Goal: Task Accomplishment & Management: Use online tool/utility

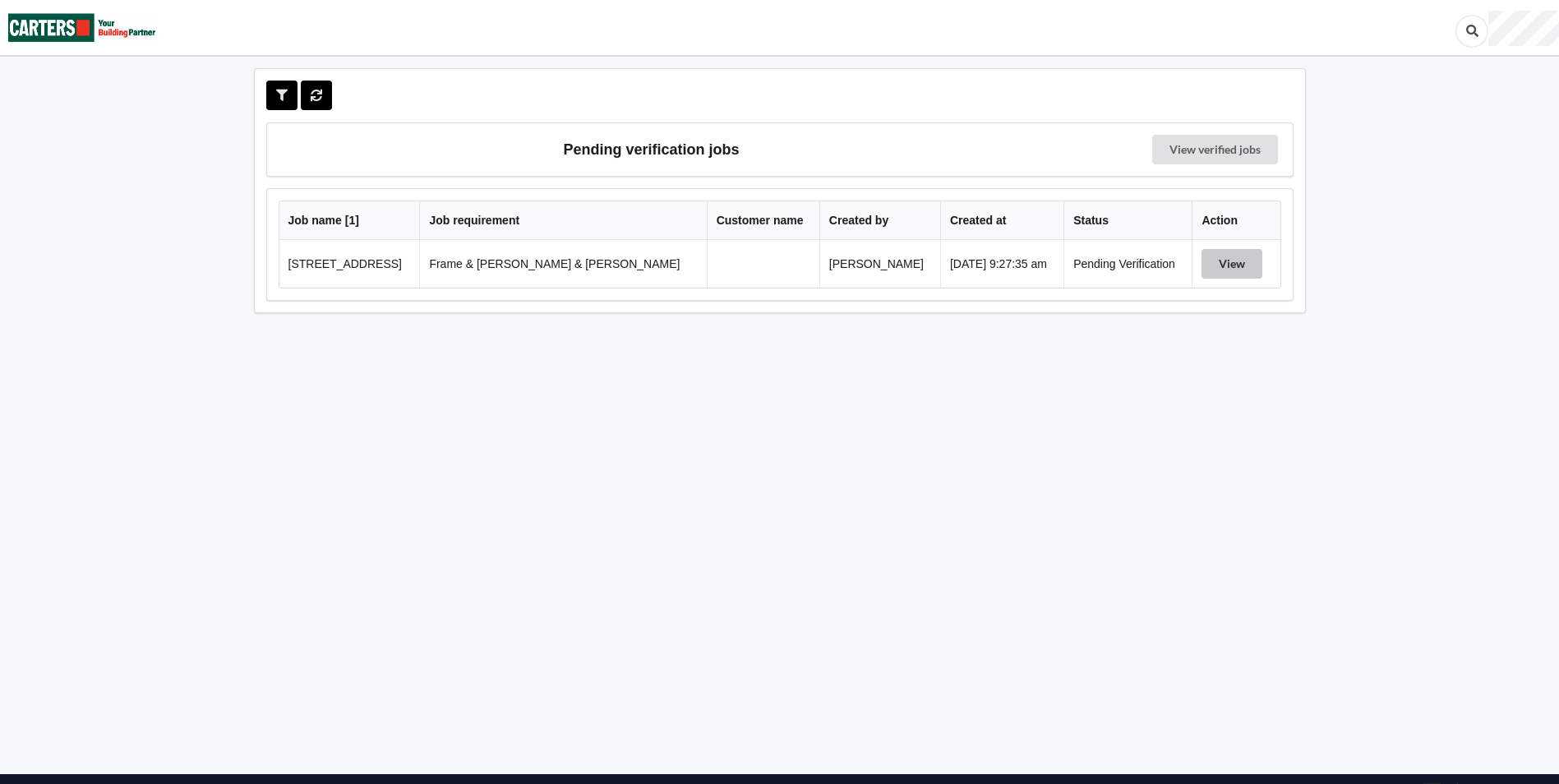
click at [1210, 266] on button "View" at bounding box center [1232, 263] width 61 height 30
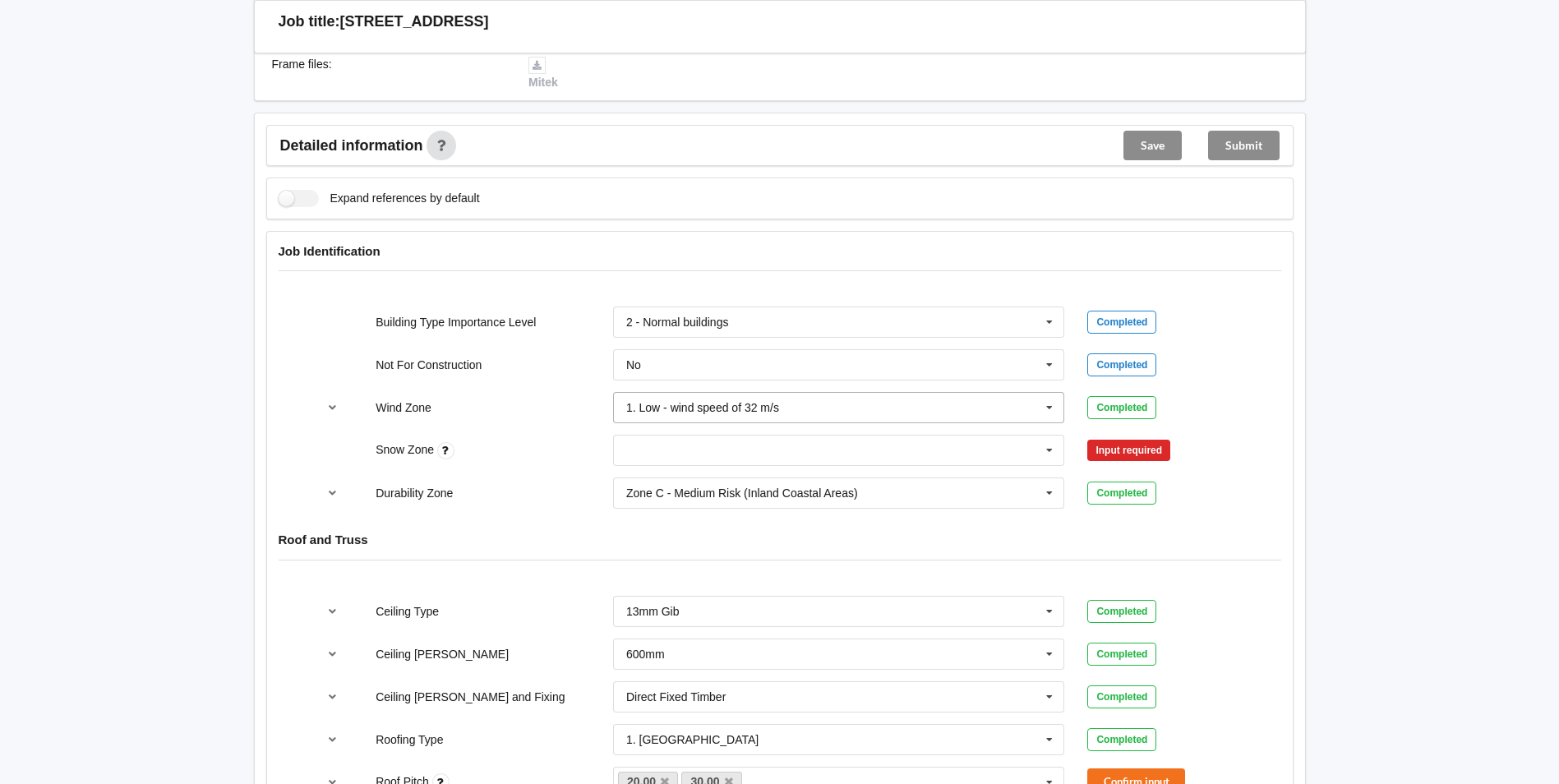
scroll to position [575, 0]
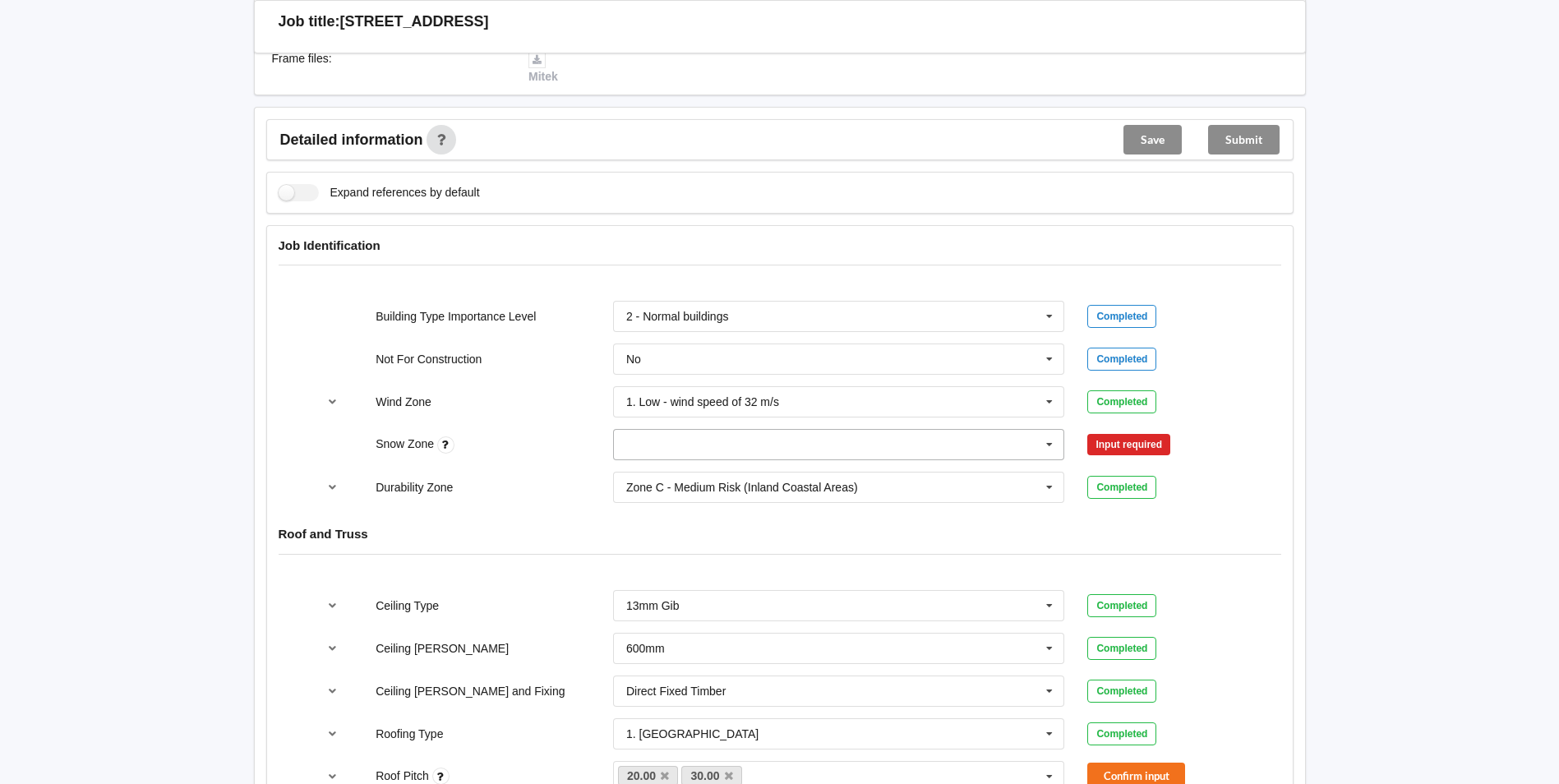
click at [1050, 431] on icon at bounding box center [1049, 445] width 25 height 30
click at [680, 462] on div "N0" at bounding box center [839, 474] width 450 height 30
click at [1172, 431] on button "Confirm input" at bounding box center [1136, 445] width 98 height 27
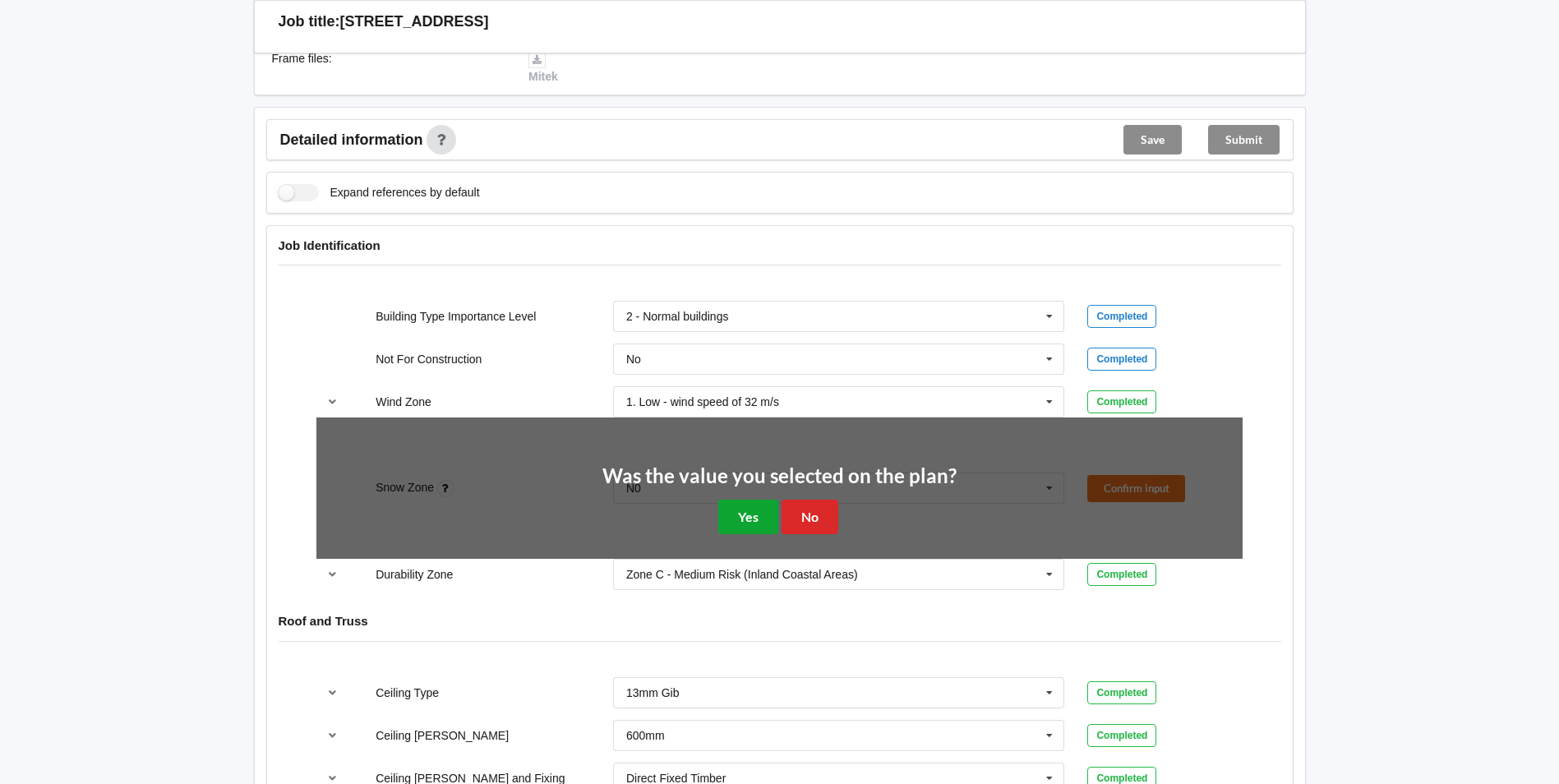
drag, startPoint x: 757, startPoint y: 502, endPoint x: 816, endPoint y: 517, distance: 60.9
click at [758, 502] on button "Yes" at bounding box center [748, 517] width 60 height 34
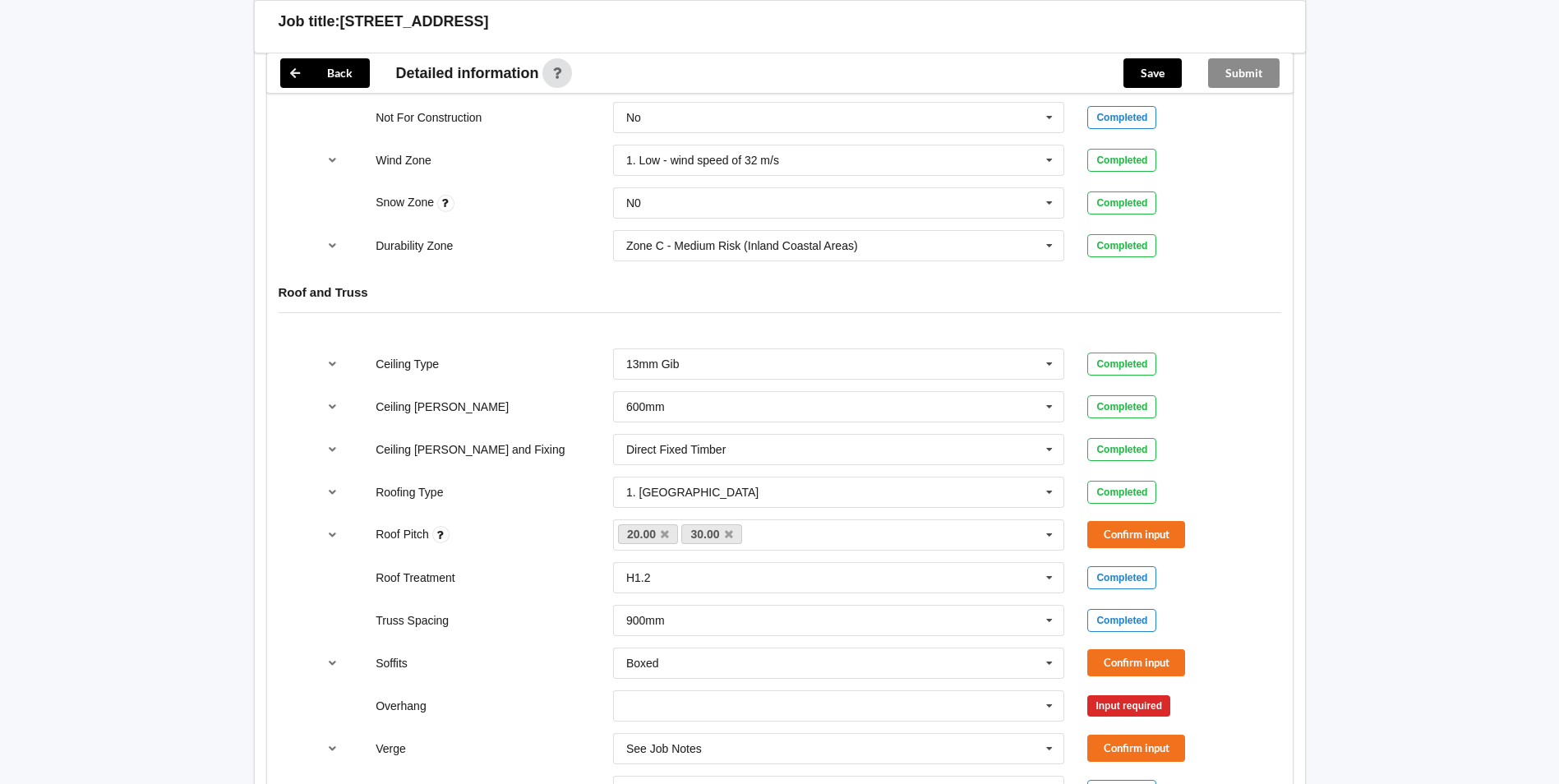
scroll to position [822, 0]
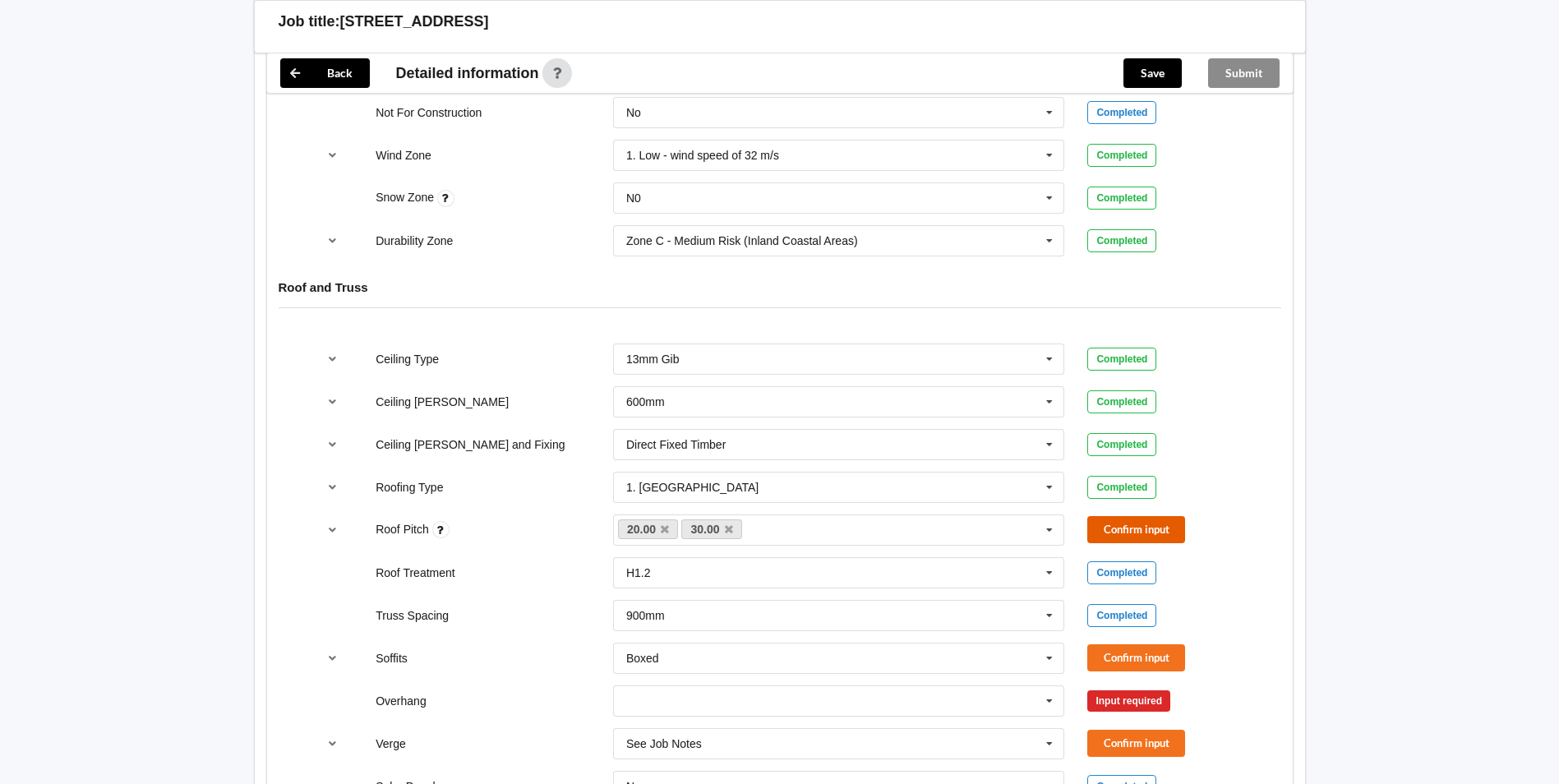
click at [1126, 520] on button "Confirm input" at bounding box center [1136, 529] width 98 height 27
click at [1139, 644] on button "Confirm input" at bounding box center [1136, 658] width 98 height 27
click at [1055, 687] on icon at bounding box center [1049, 701] width 25 height 30
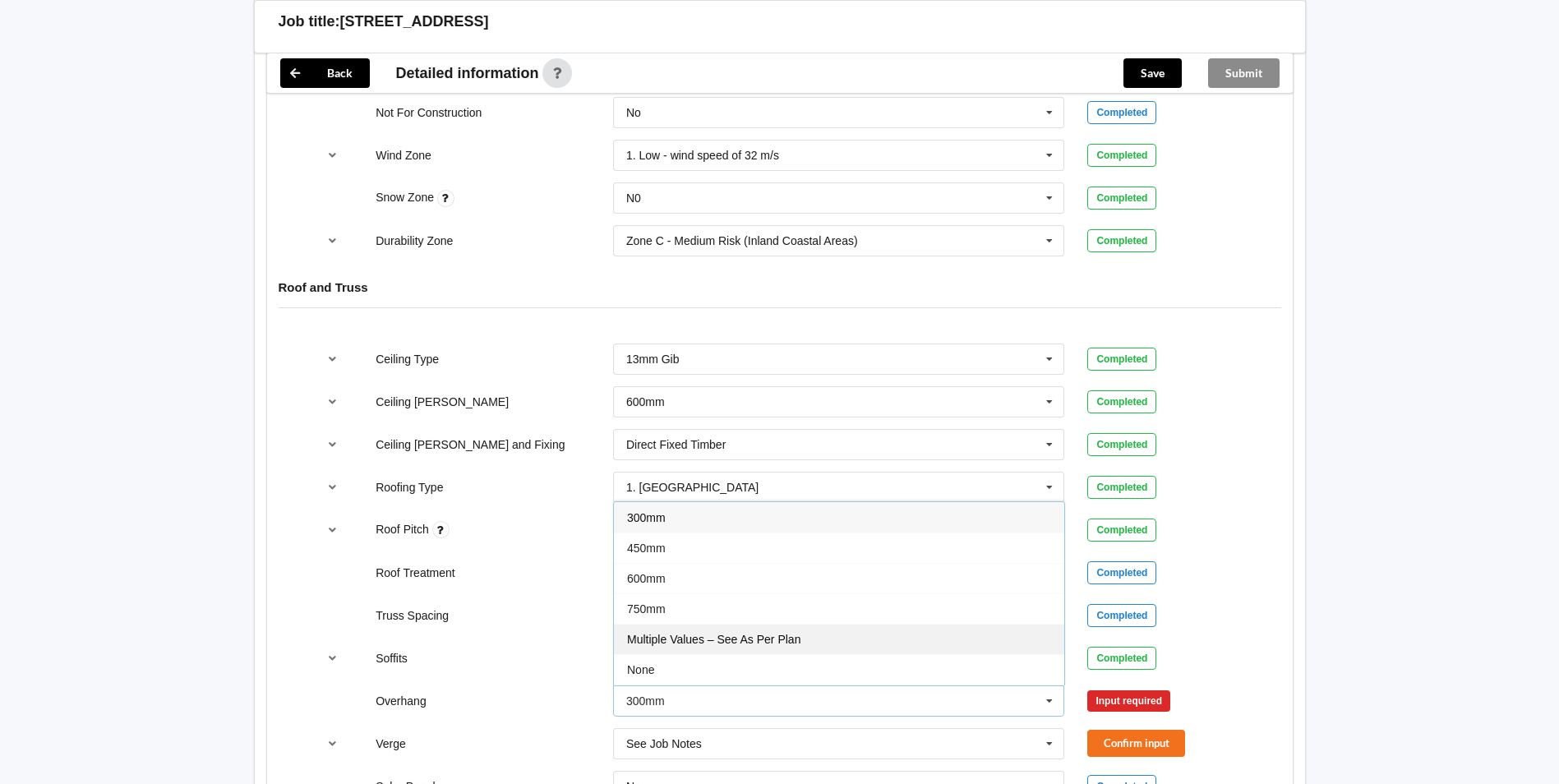
click at [815, 623] on div "Multiple Values – See As Per Plan" at bounding box center [839, 639] width 450 height 30
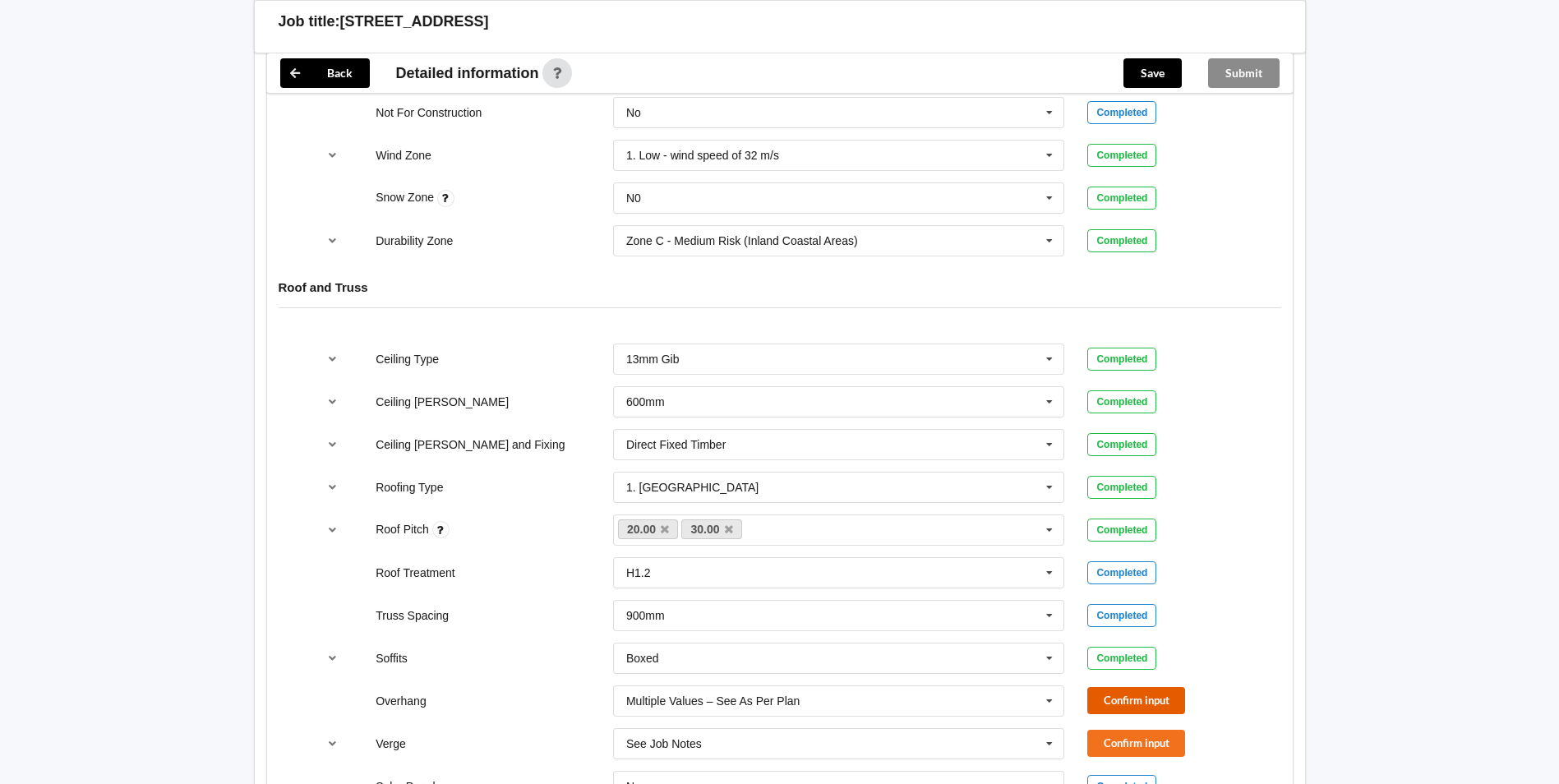
click at [1106, 687] on button "Confirm input" at bounding box center [1136, 700] width 98 height 27
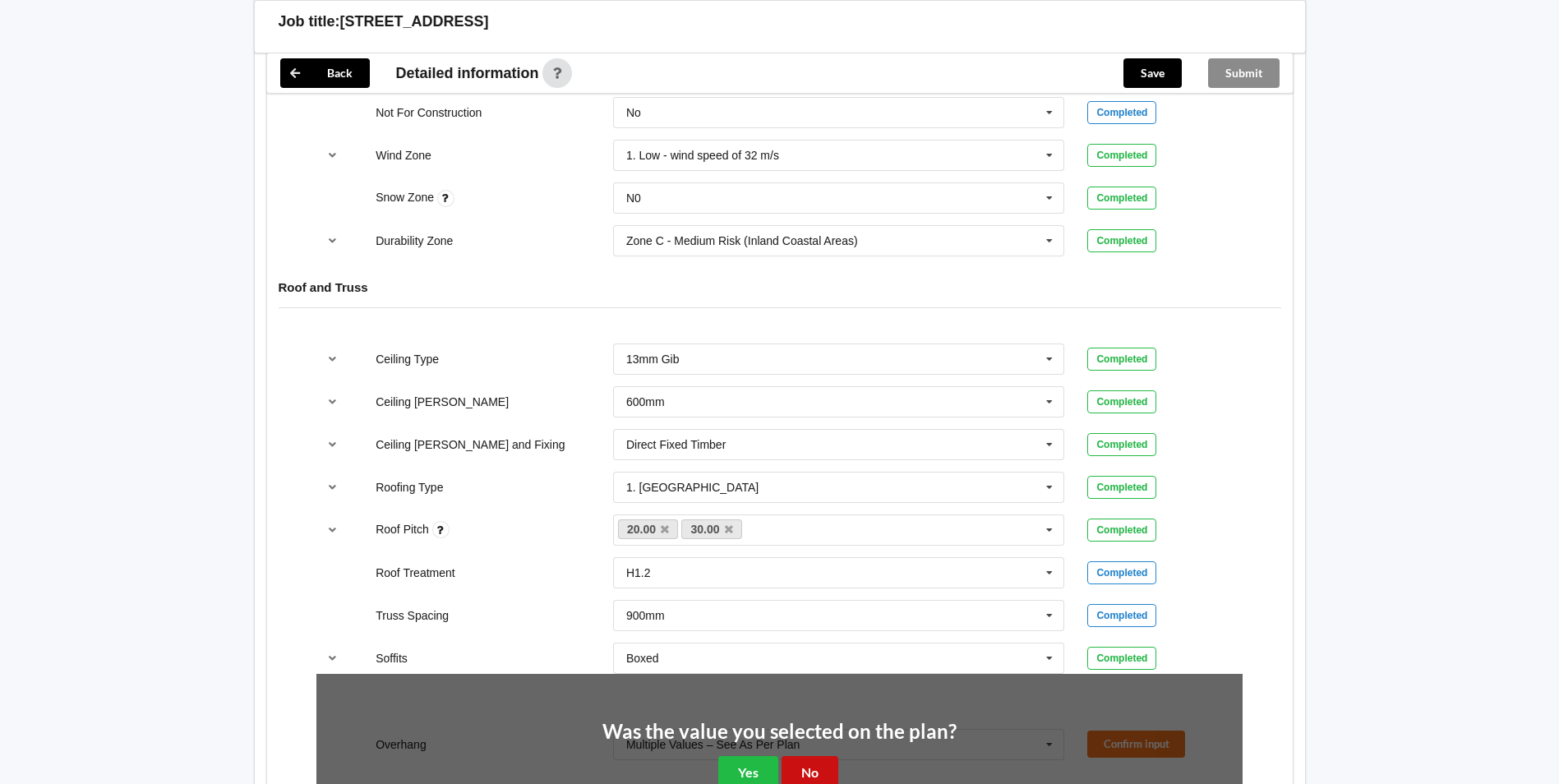
click at [815, 757] on button "No" at bounding box center [810, 773] width 57 height 34
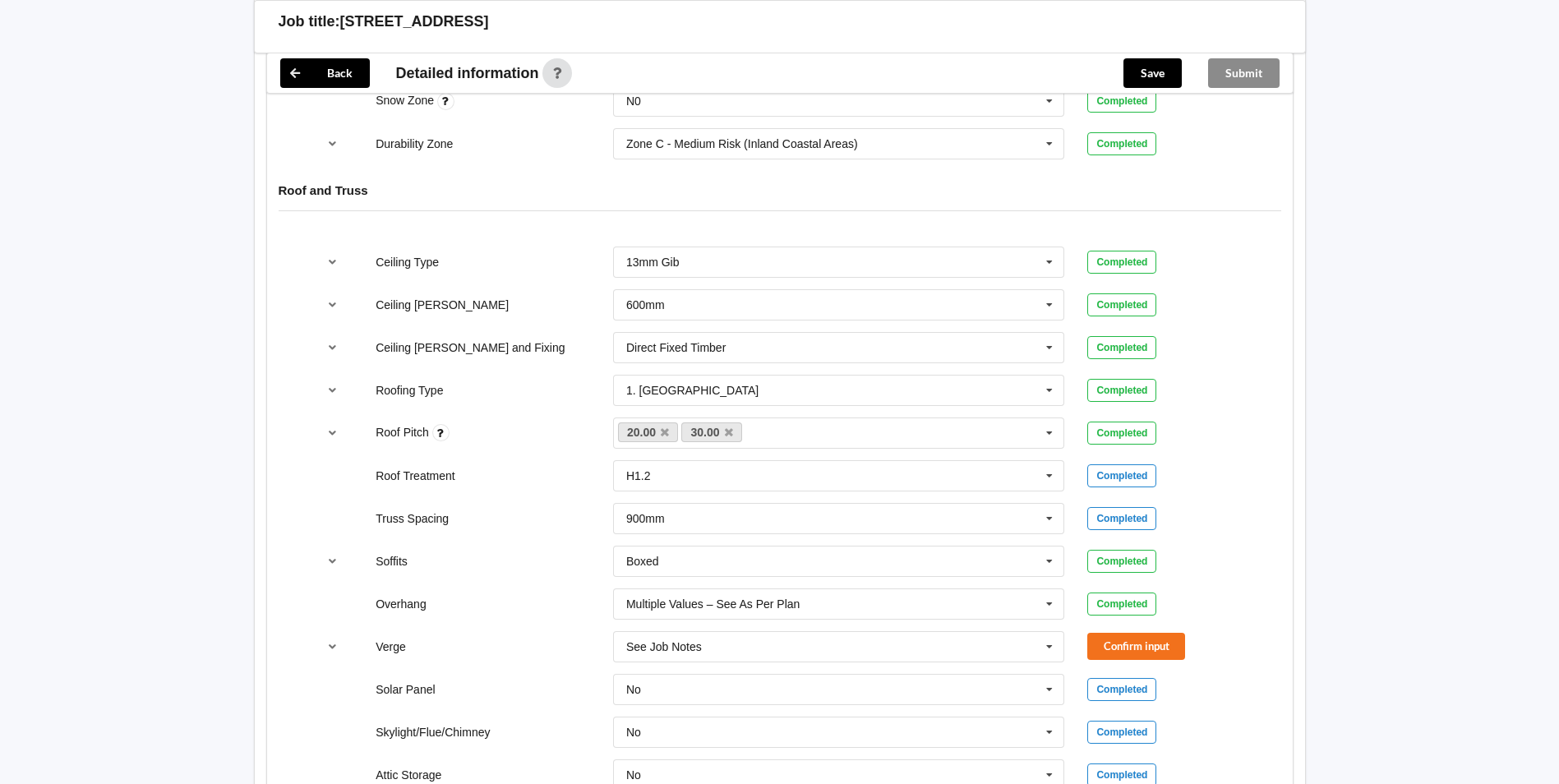
scroll to position [1068, 0]
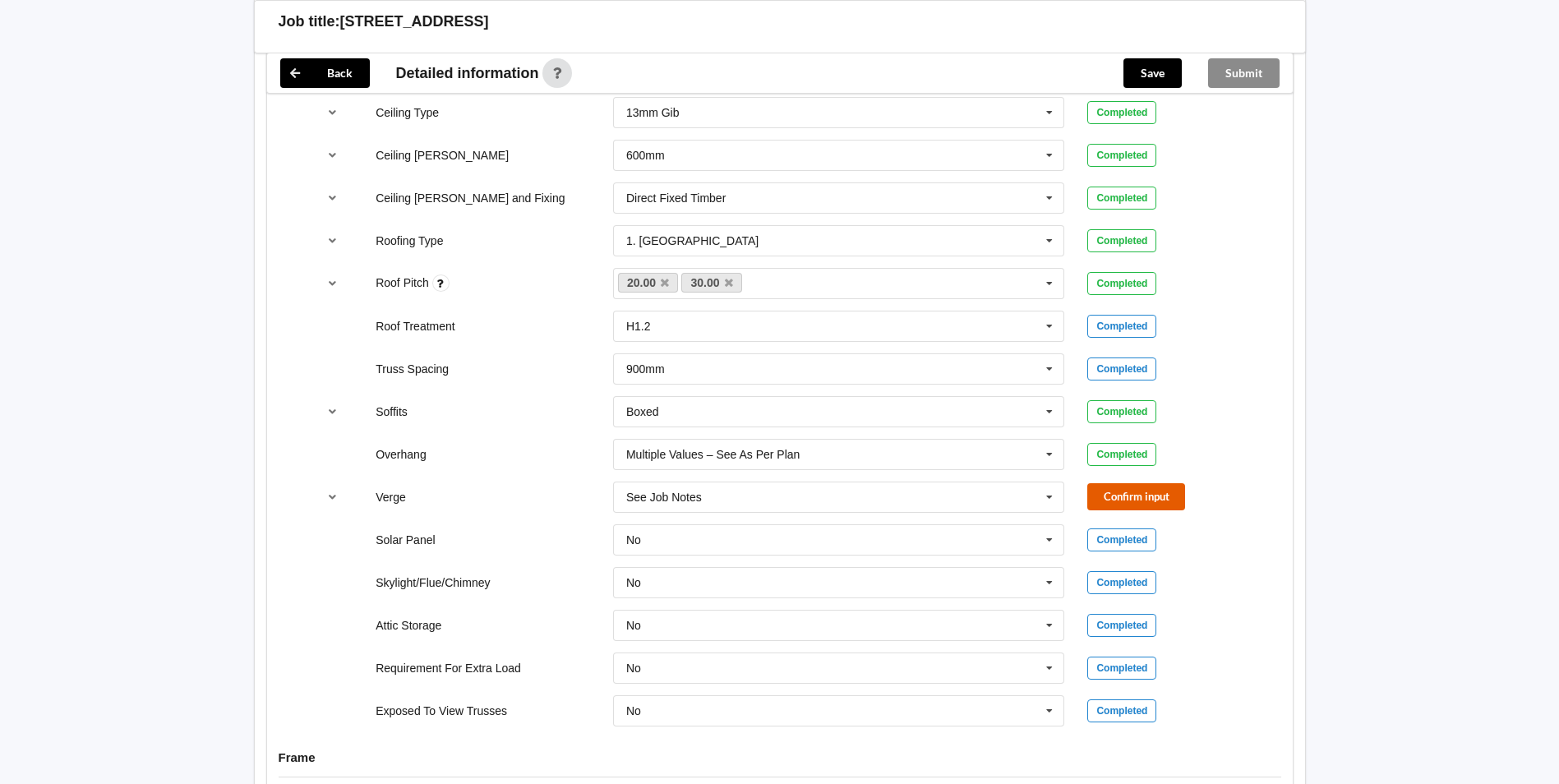
click at [1112, 483] on button "Confirm input" at bounding box center [1136, 496] width 98 height 27
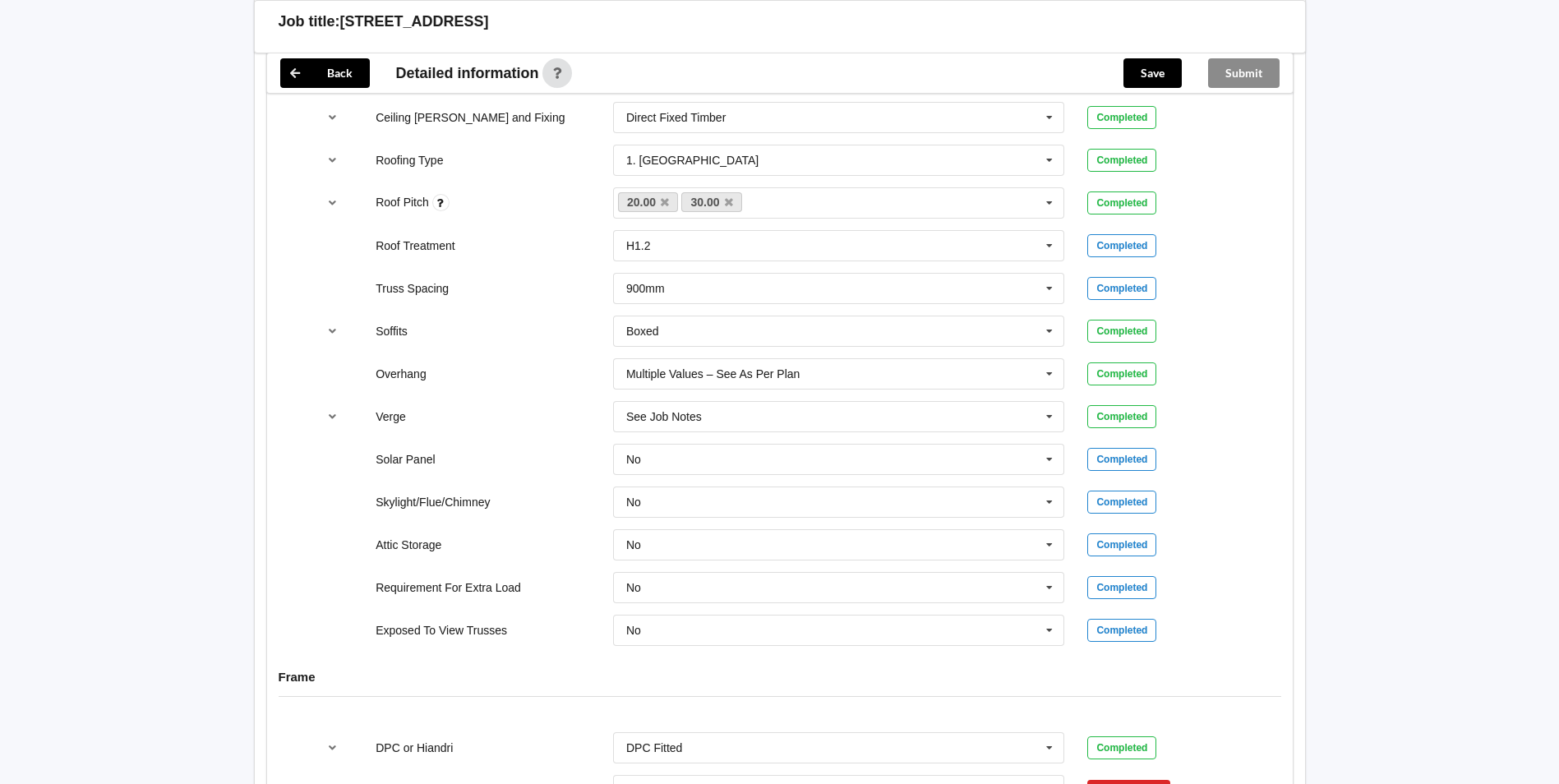
scroll to position [1397, 0]
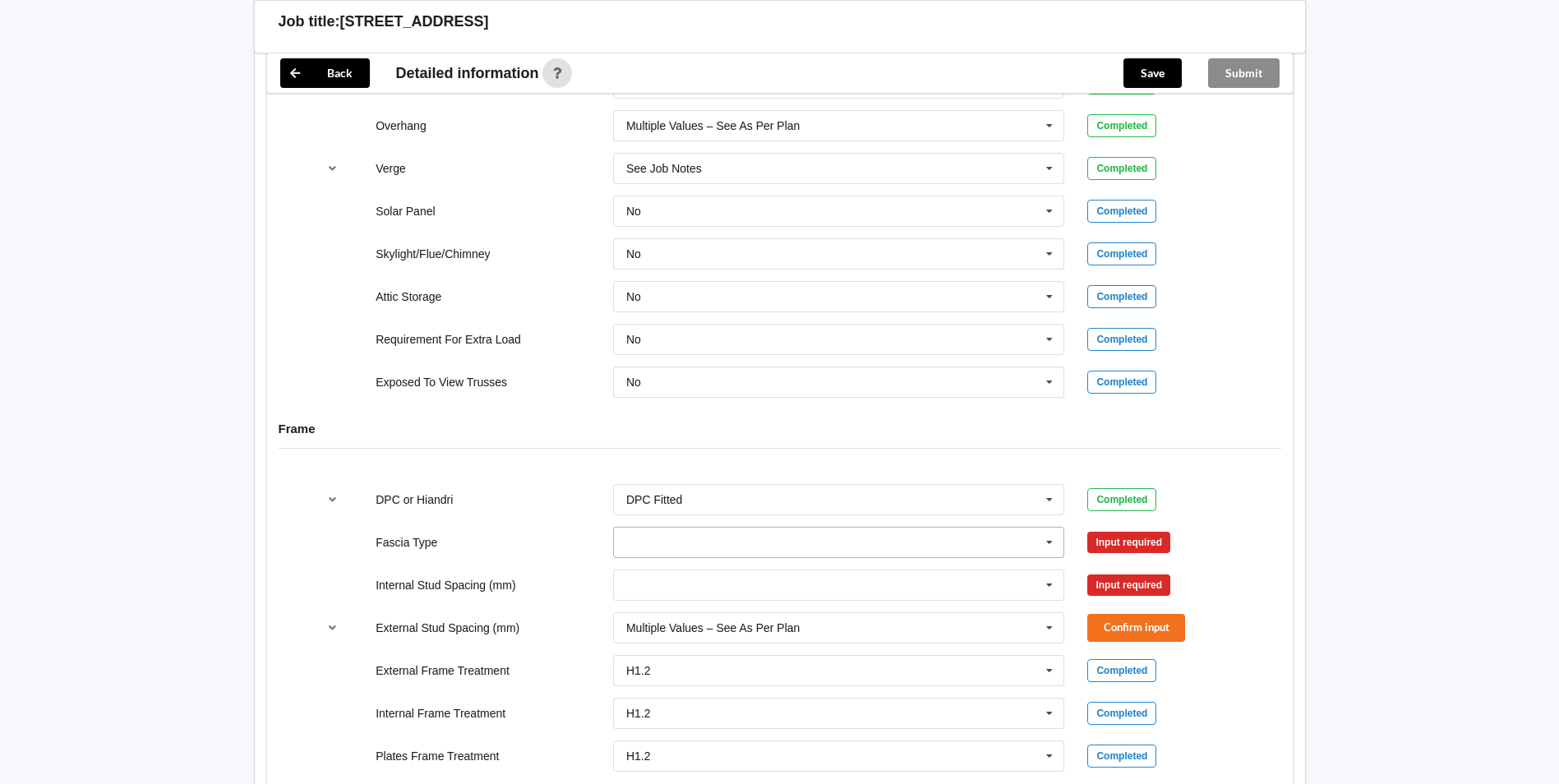
click at [1047, 529] on icon at bounding box center [1049, 543] width 25 height 30
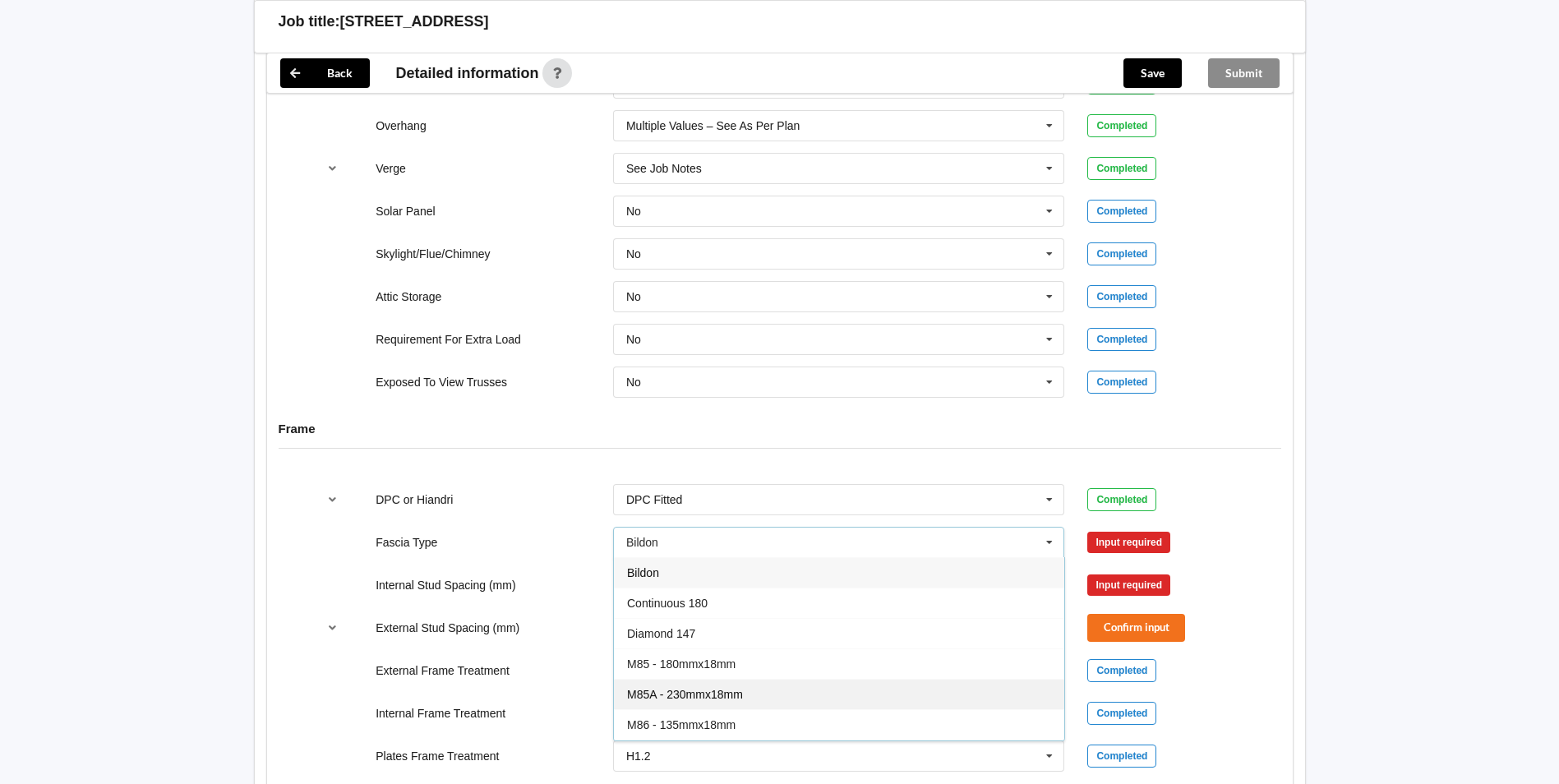
click at [782, 682] on div "M85A - 230mmx18mm" at bounding box center [839, 694] width 450 height 30
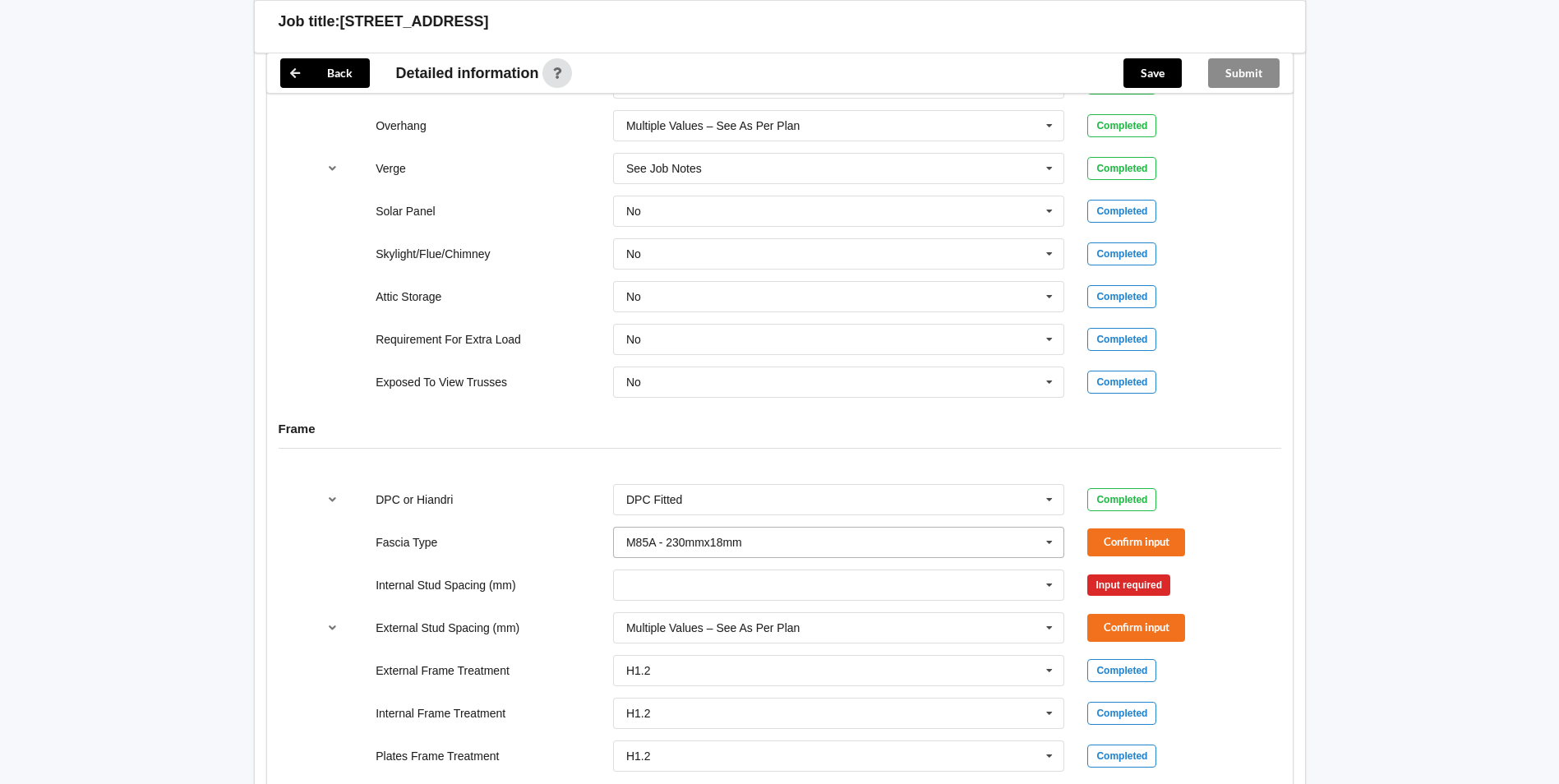
click at [1049, 528] on icon at bounding box center [1049, 543] width 25 height 30
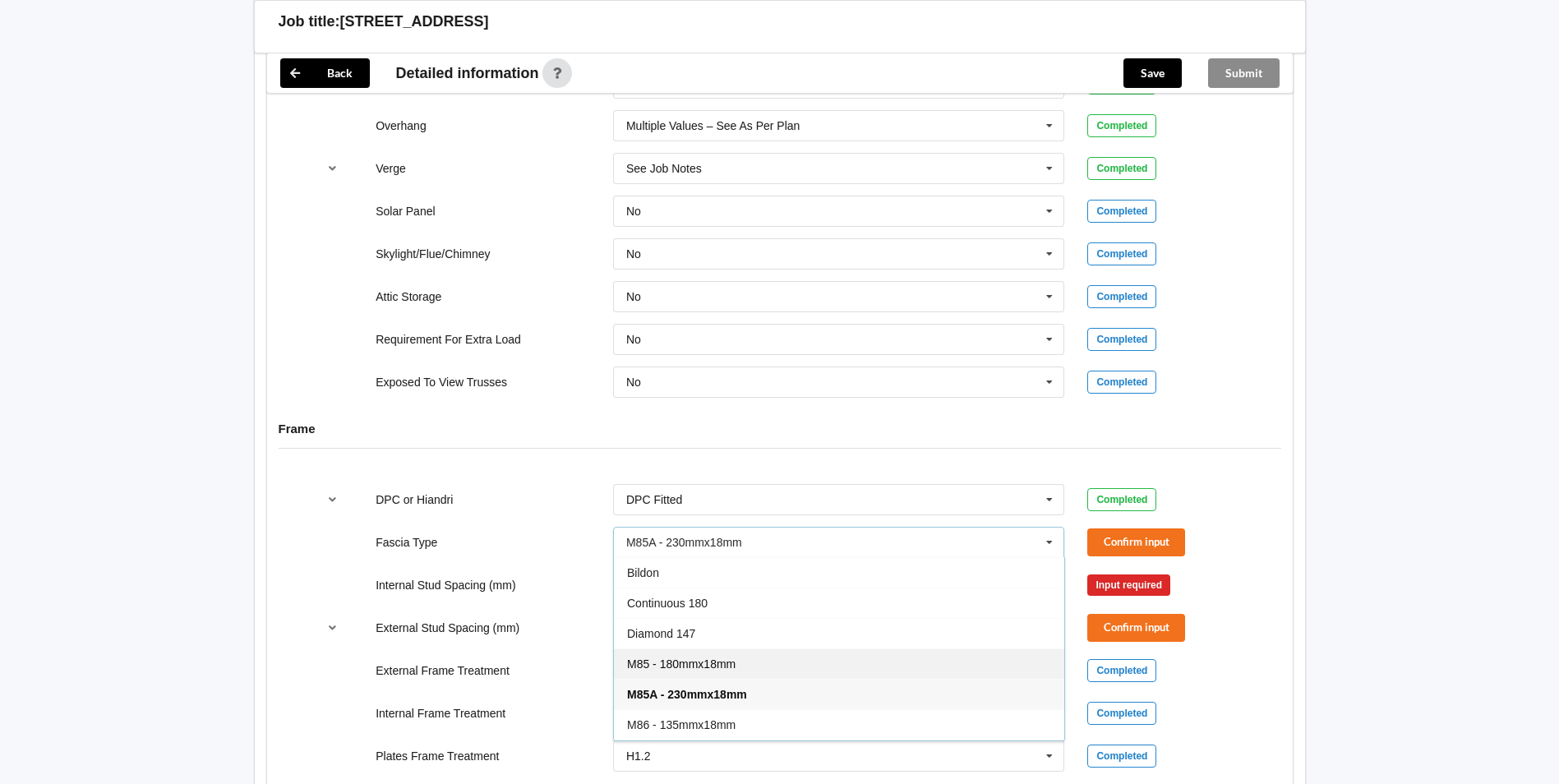
click at [700, 657] on span "M85 - 180mmx18mm" at bounding box center [681, 664] width 108 height 14
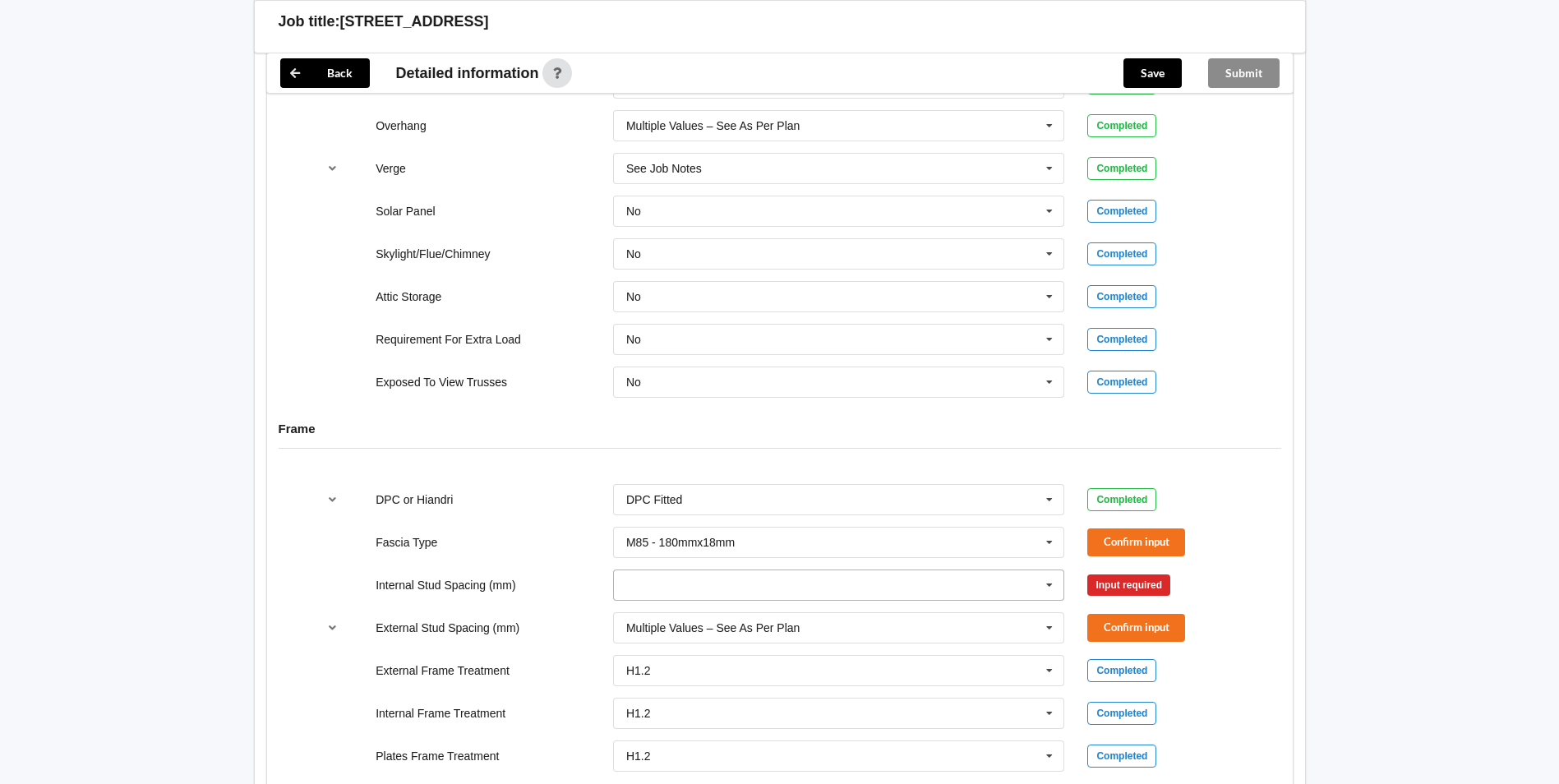
click at [1047, 570] on icon at bounding box center [1049, 585] width 25 height 30
click at [716, 721] on div "600" at bounding box center [839, 737] width 450 height 30
click at [1139, 573] on button "Confirm input" at bounding box center [1136, 584] width 98 height 27
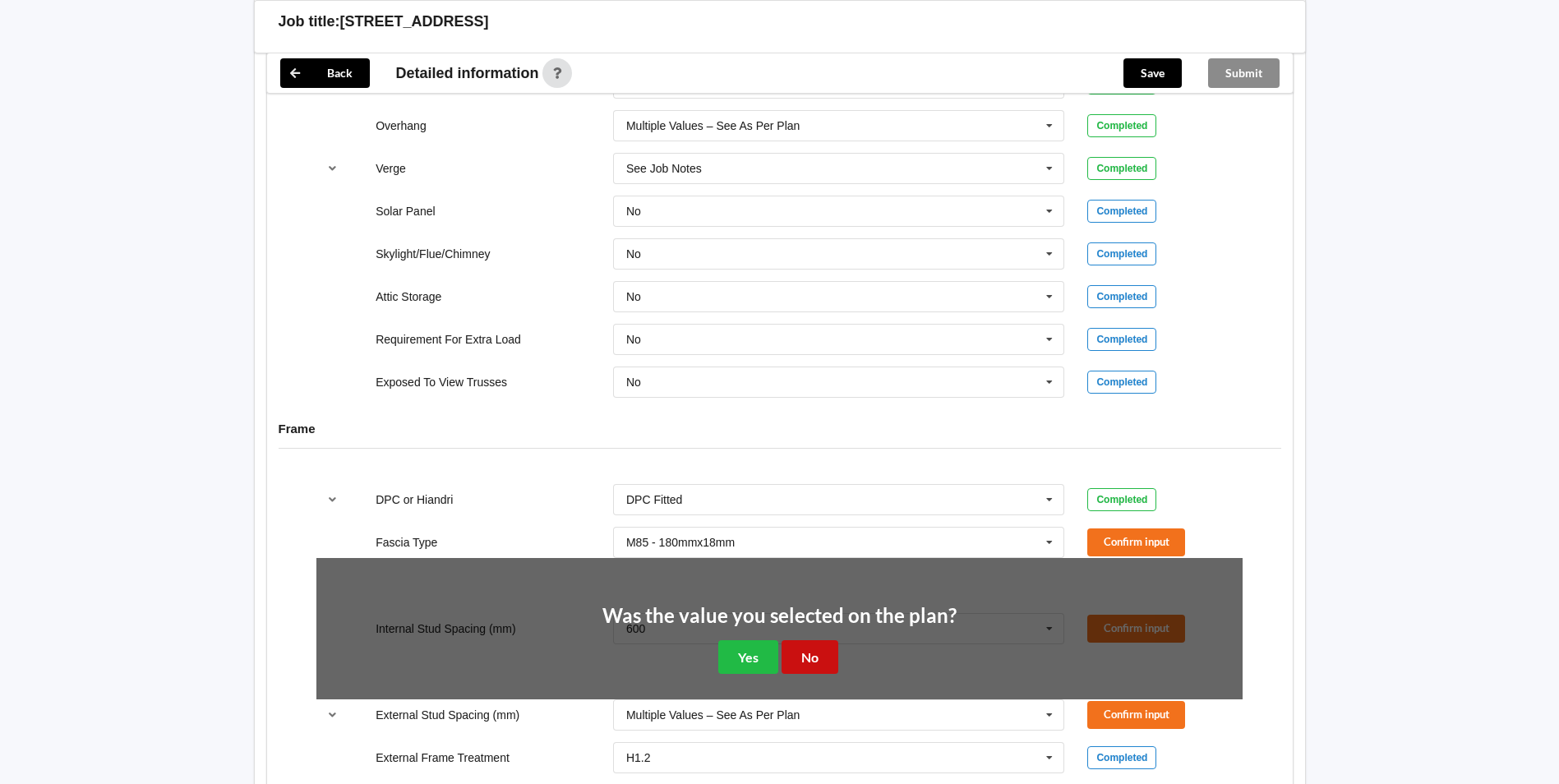
click at [803, 647] on button "No" at bounding box center [810, 657] width 57 height 34
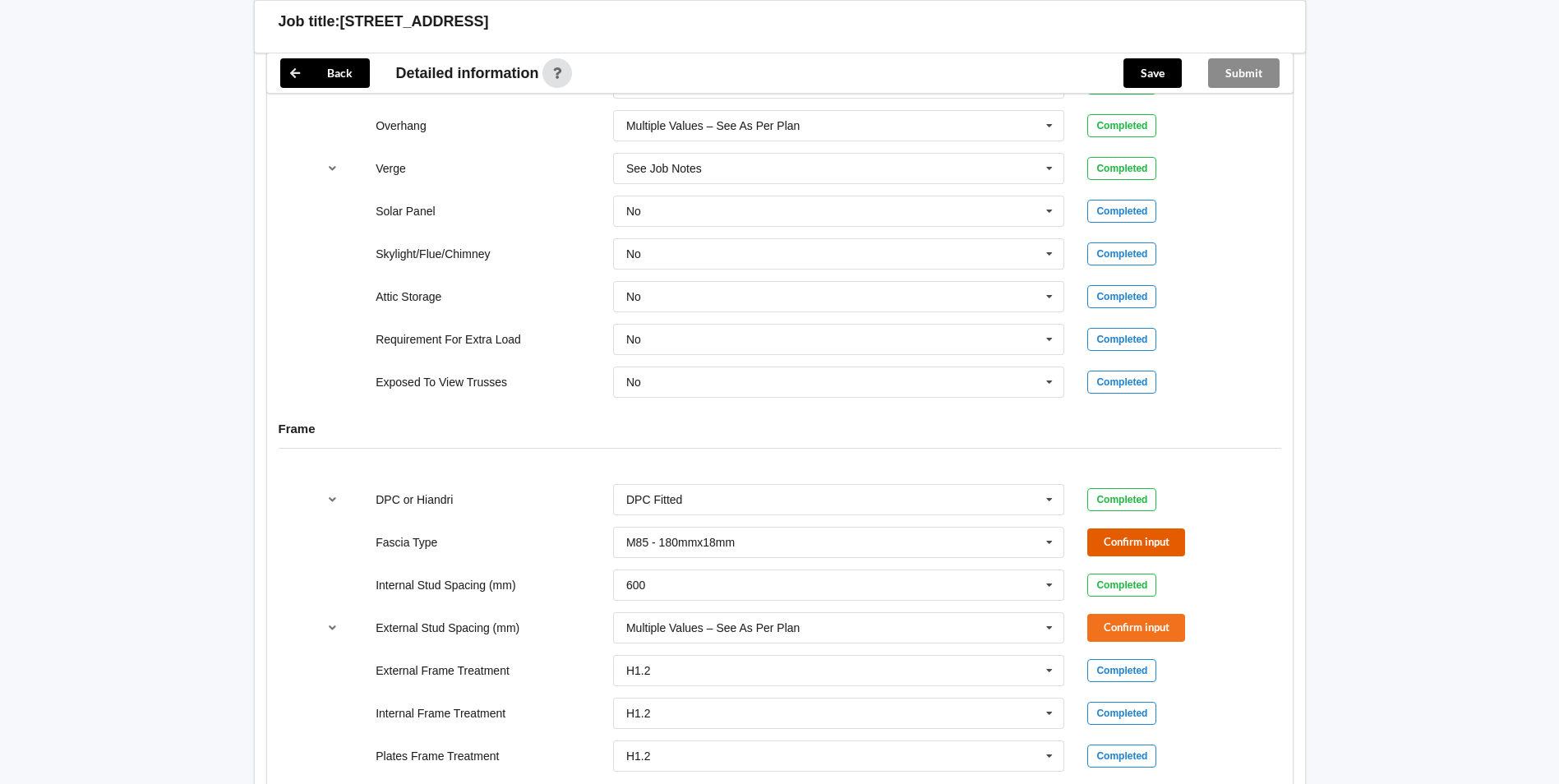
click at [1112, 538] on button "Confirm input" at bounding box center [1136, 542] width 98 height 27
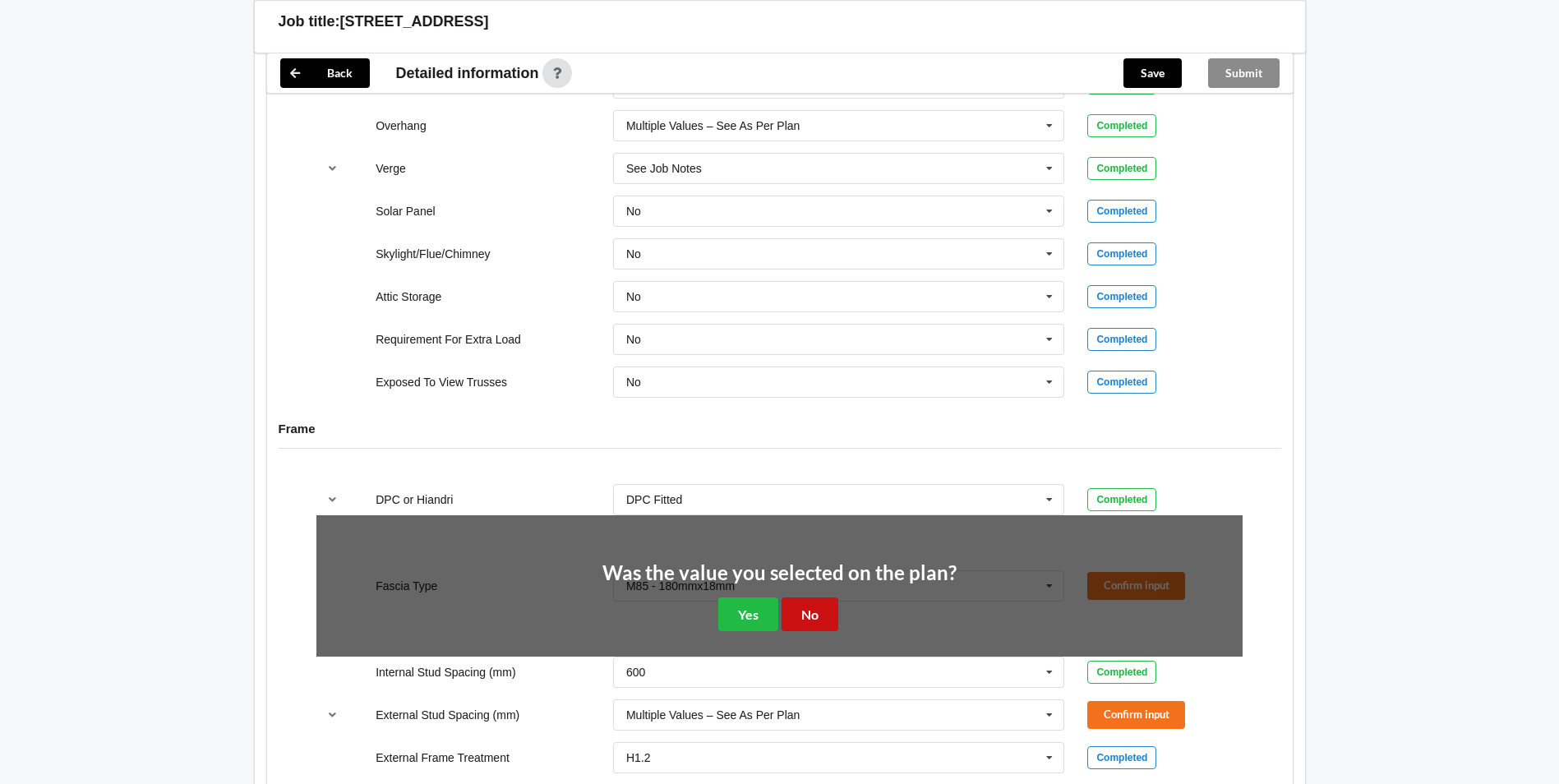
click at [824, 607] on button "No" at bounding box center [810, 614] width 57 height 34
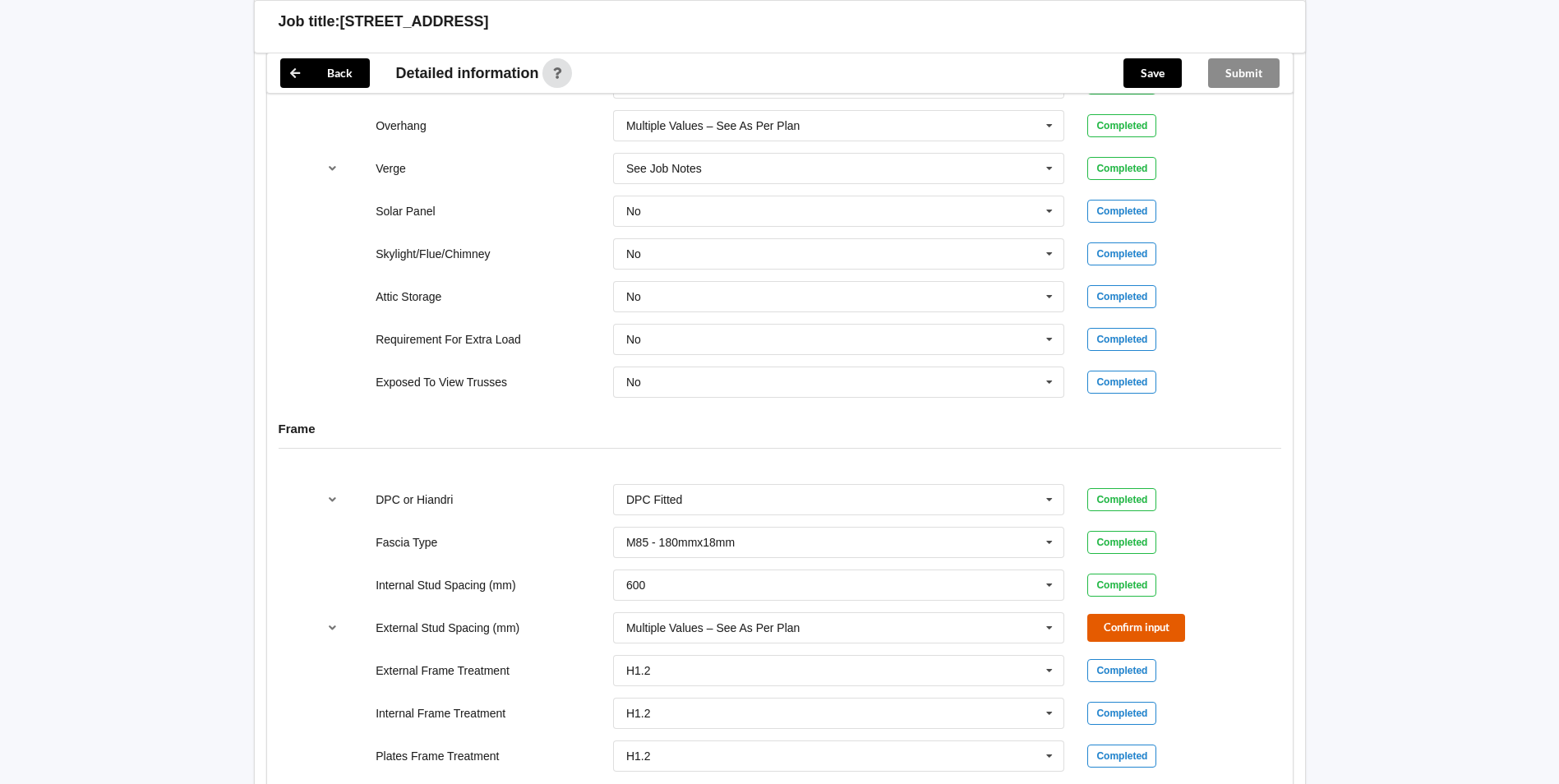
click at [1130, 614] on button "Confirm input" at bounding box center [1136, 628] width 98 height 27
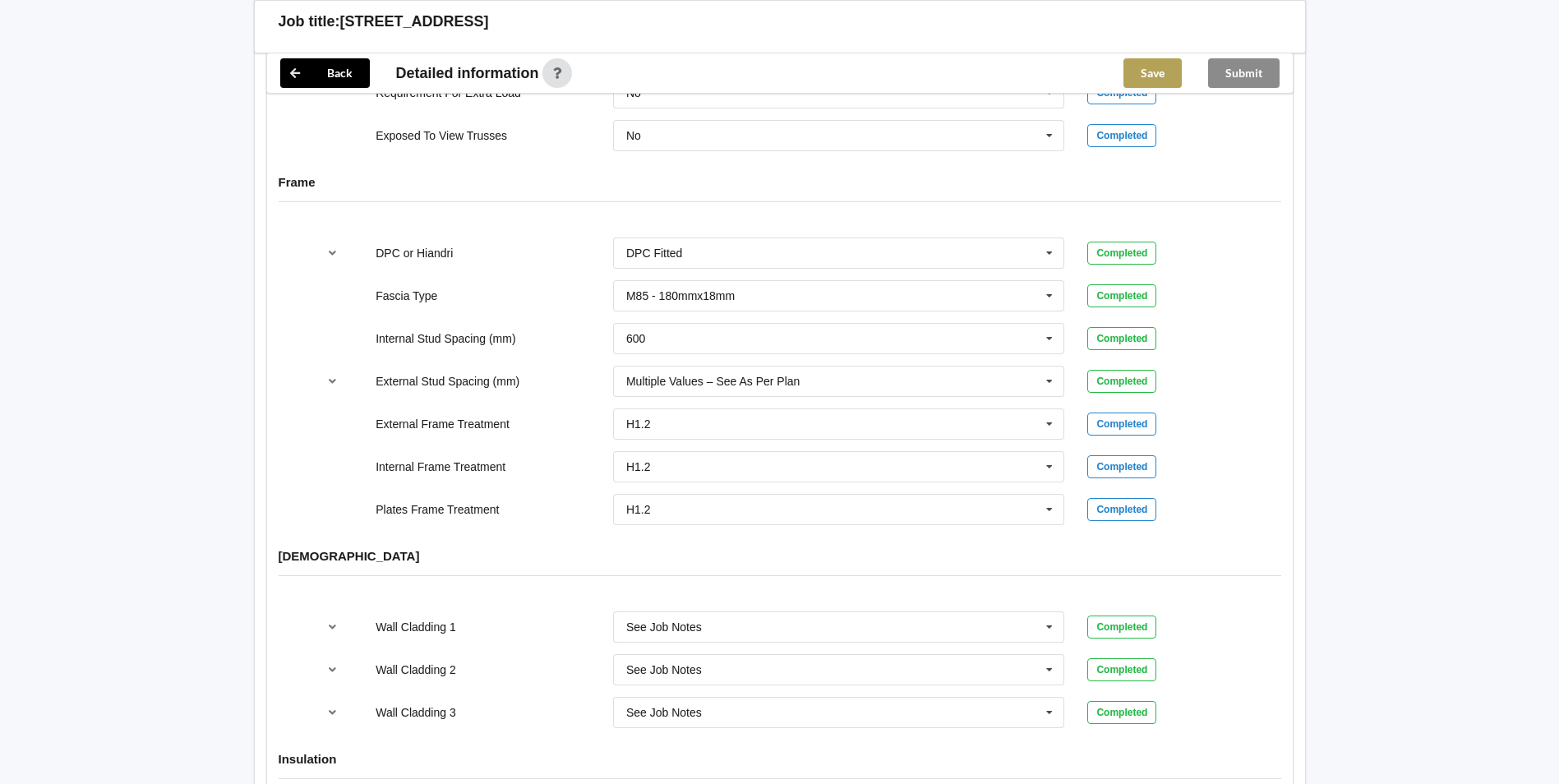
click at [1150, 74] on button "Save" at bounding box center [1152, 73] width 58 height 30
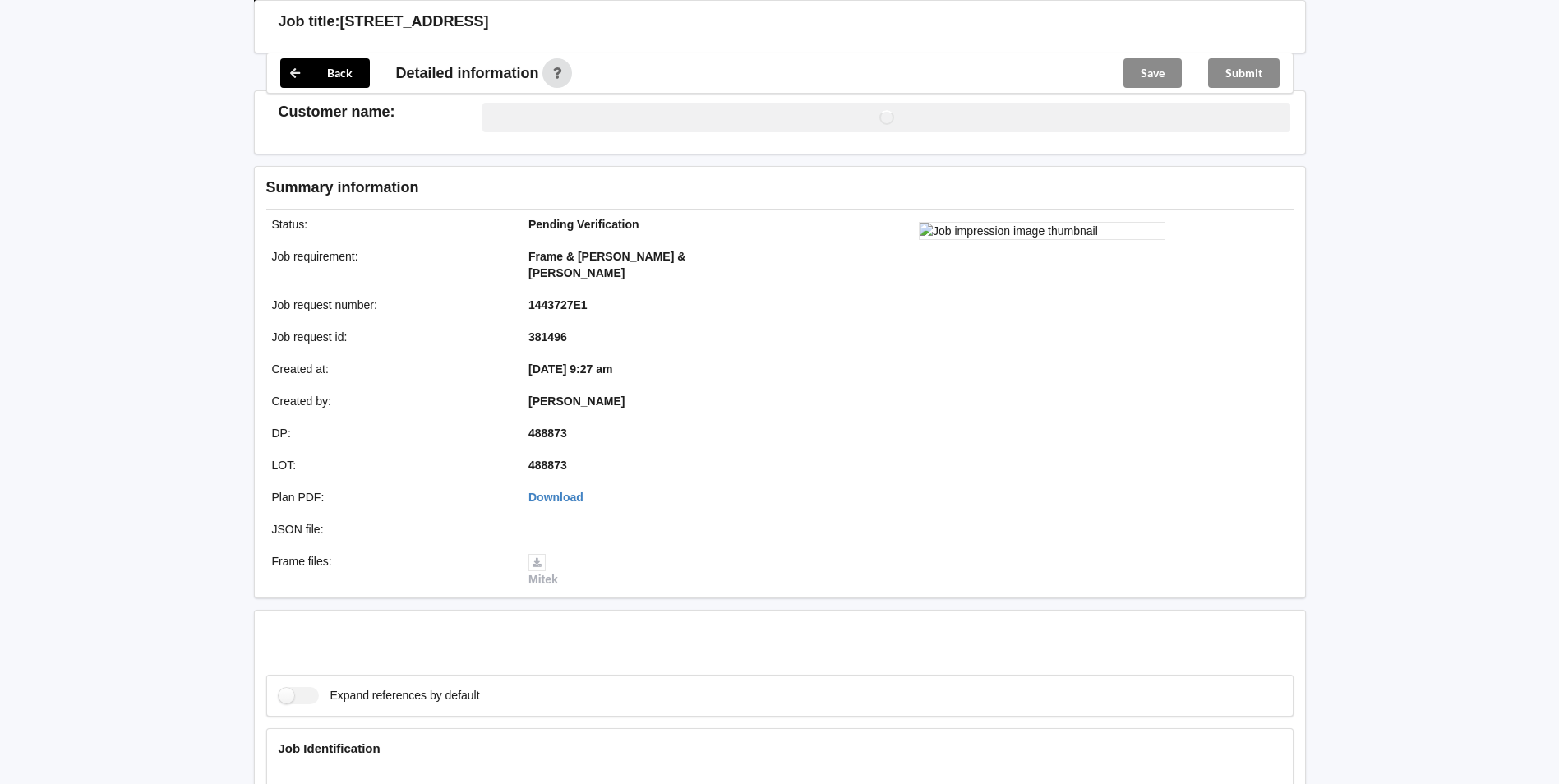
scroll to position [1643, 0]
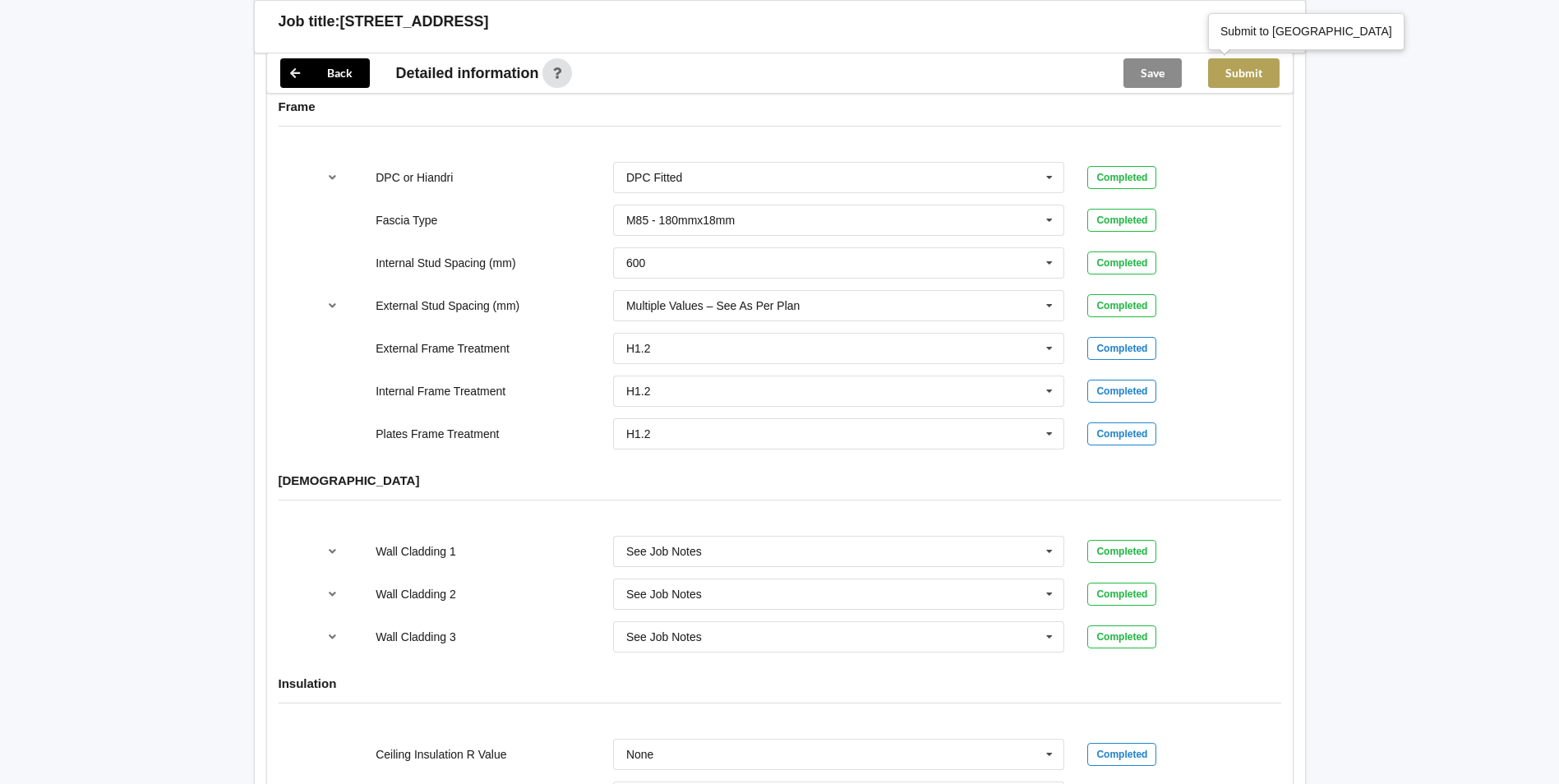
click at [1240, 74] on button "Submit" at bounding box center [1243, 73] width 72 height 30
